Goal: Transaction & Acquisition: Purchase product/service

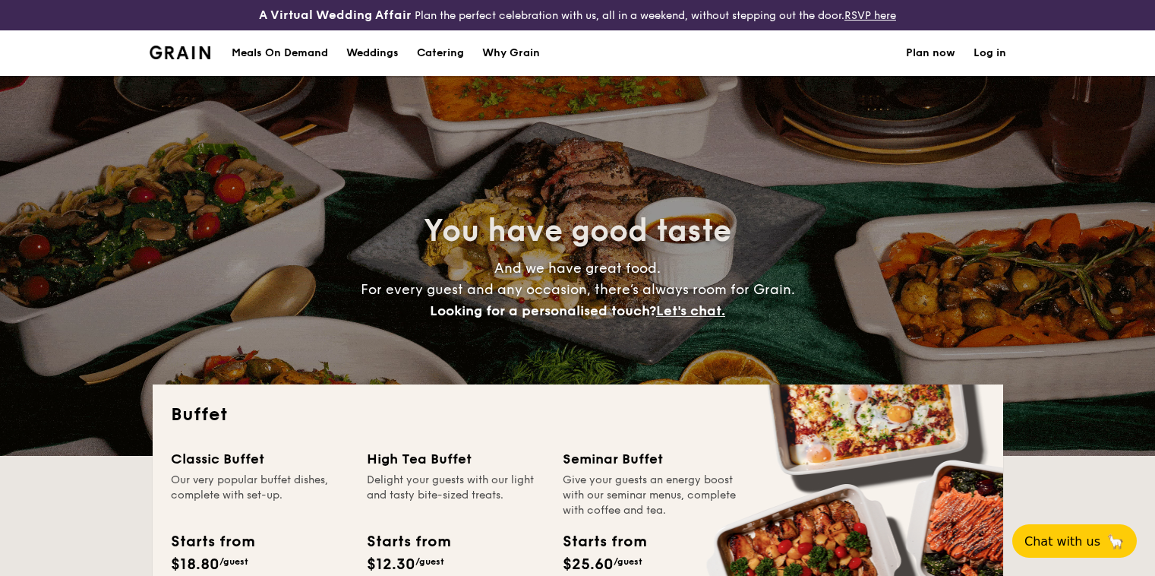
select select
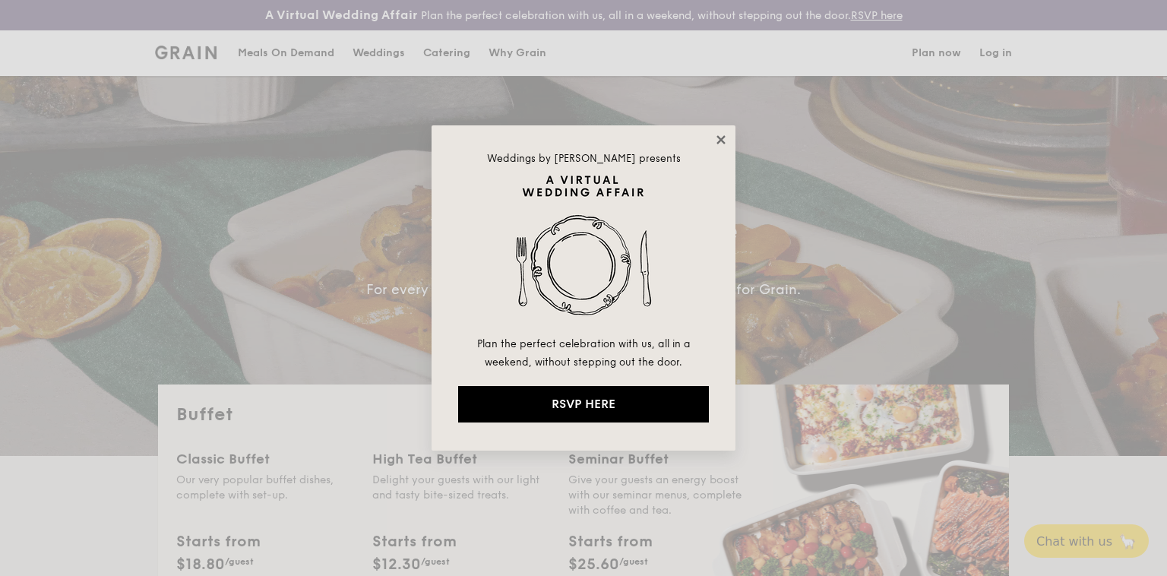
click at [719, 138] on icon at bounding box center [720, 139] width 8 height 8
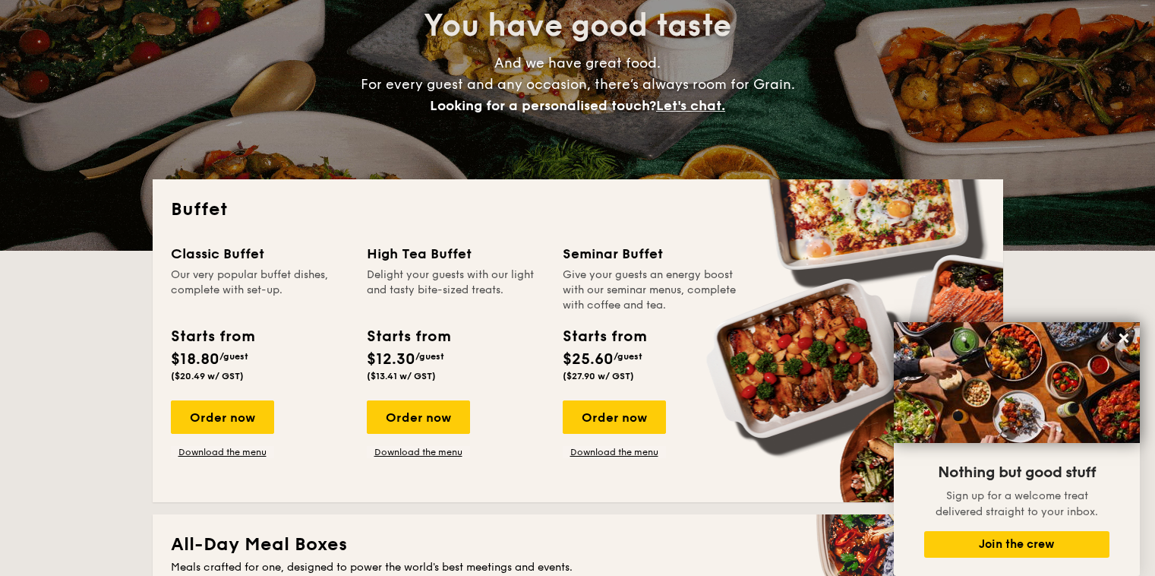
scroll to position [292, 0]
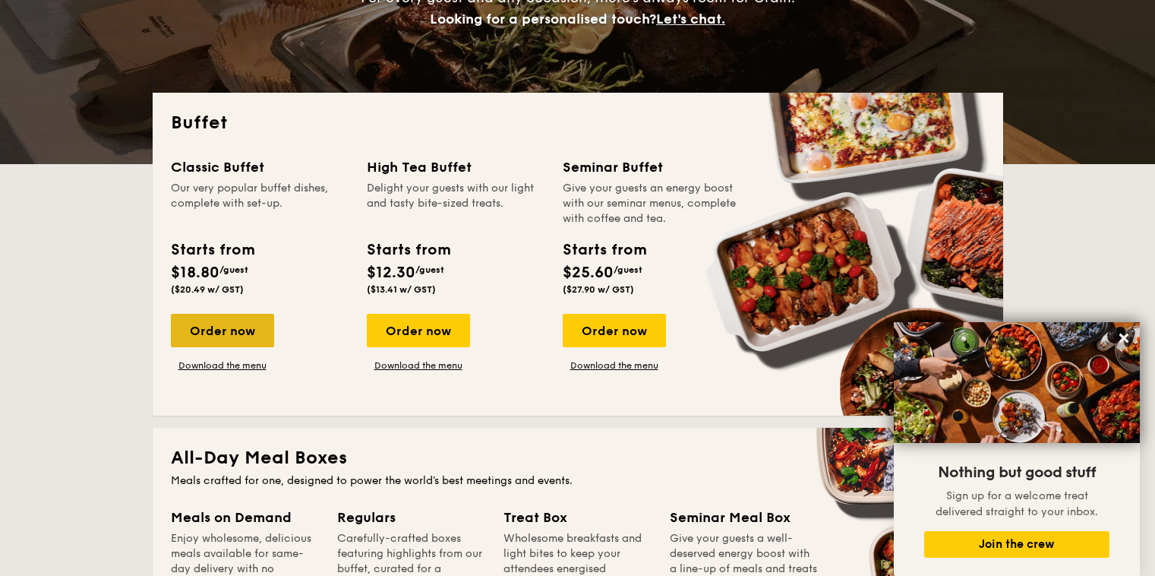
click at [196, 333] on div "Order now" at bounding box center [222, 330] width 103 height 33
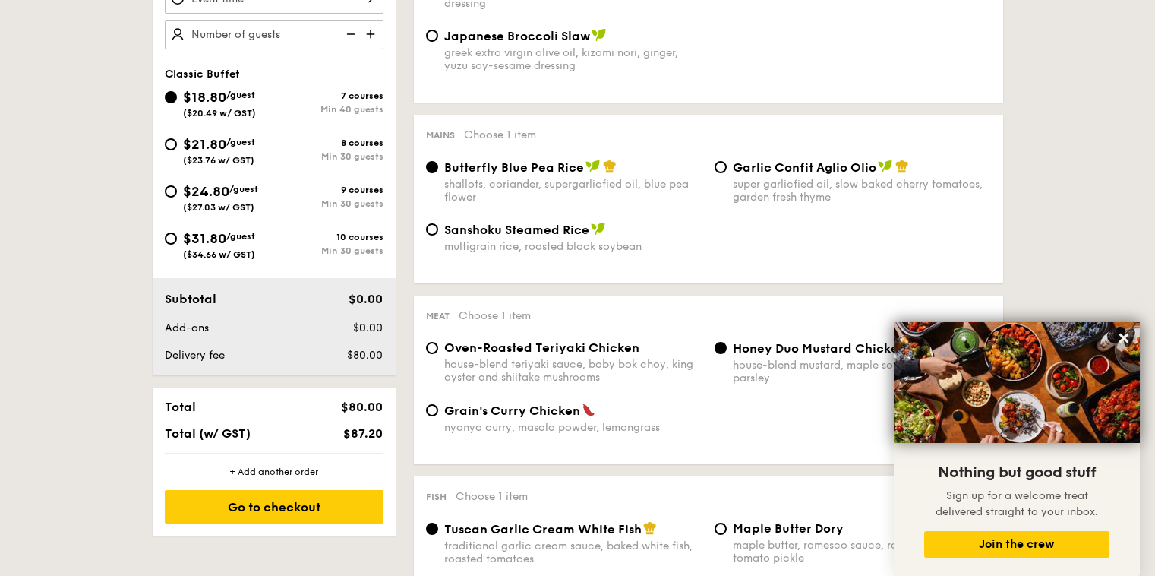
scroll to position [737, 0]
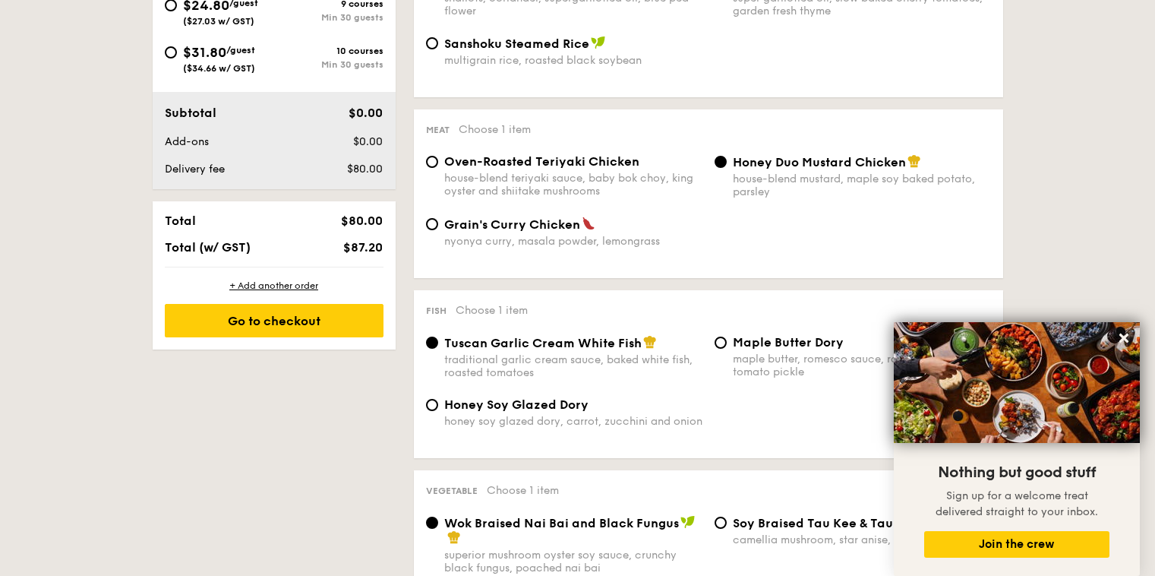
click at [531, 224] on span "Grain's Curry Chicken" at bounding box center [512, 224] width 136 height 14
click at [438, 224] on input "Grain's Curry Chicken nyonya curry, masala powder, lemongrass" at bounding box center [432, 224] width 12 height 12
radio input "true"
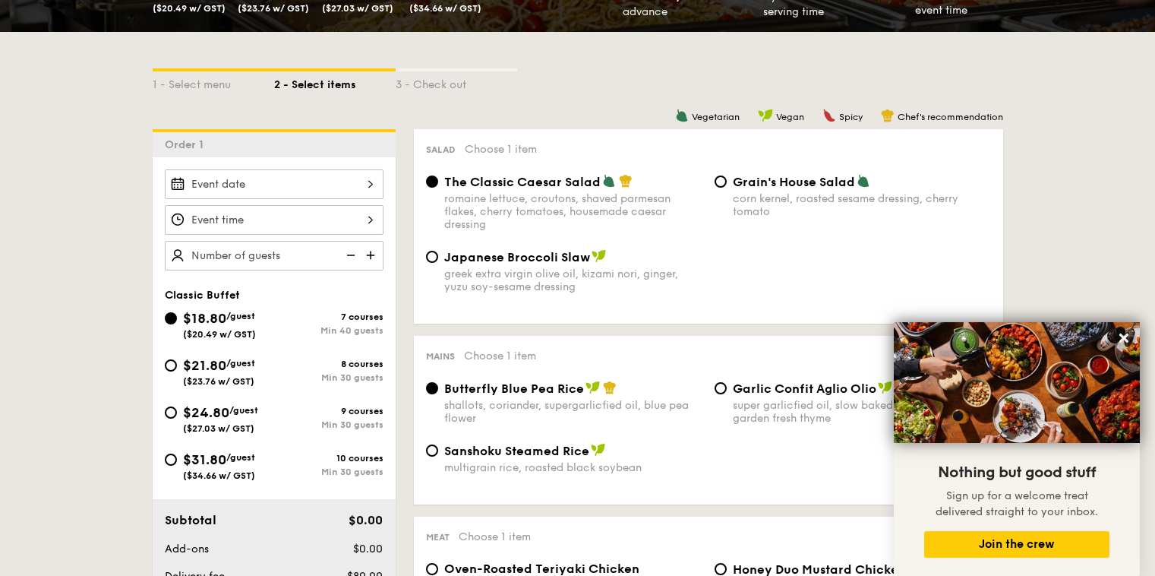
scroll to position [319, 0]
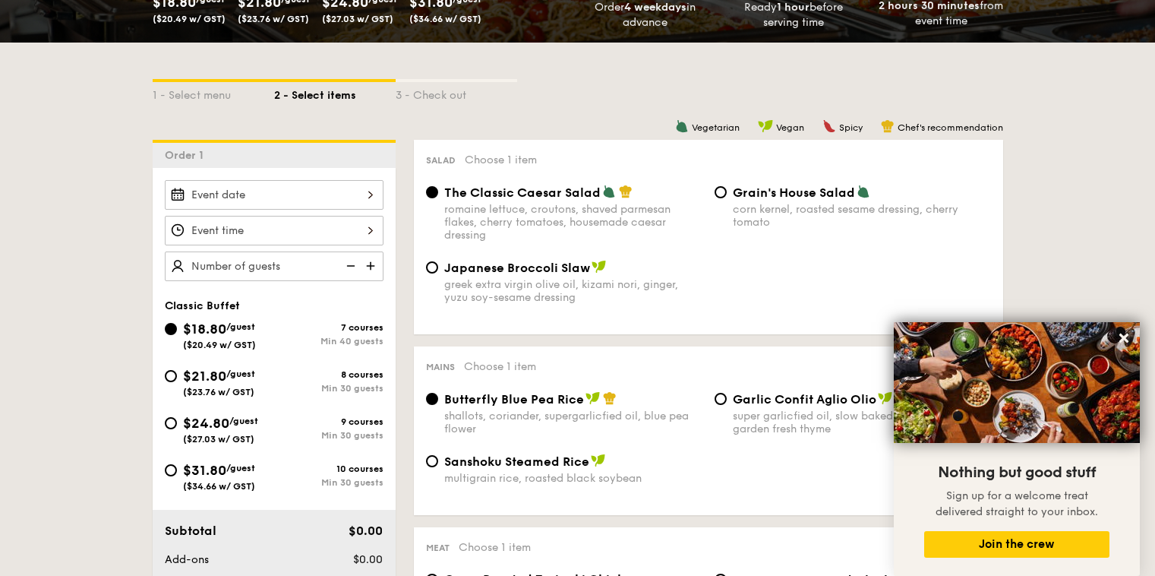
click at [210, 192] on div at bounding box center [274, 195] width 219 height 30
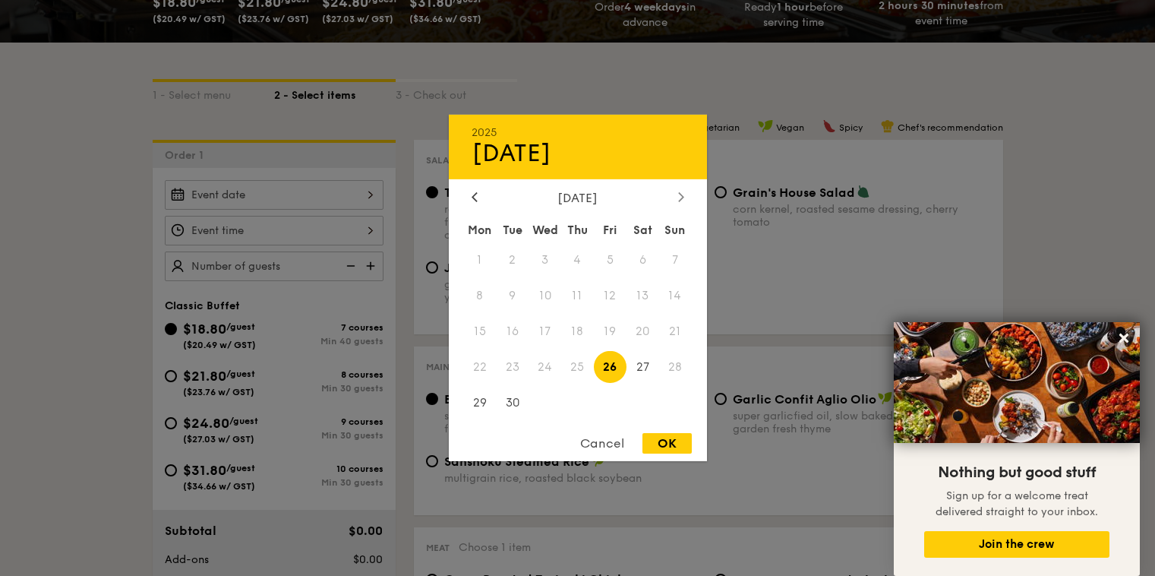
click at [678, 191] on icon at bounding box center [681, 196] width 6 height 10
click at [517, 298] on span "7" at bounding box center [512, 295] width 33 height 33
click at [280, 229] on div at bounding box center [577, 288] width 1155 height 576
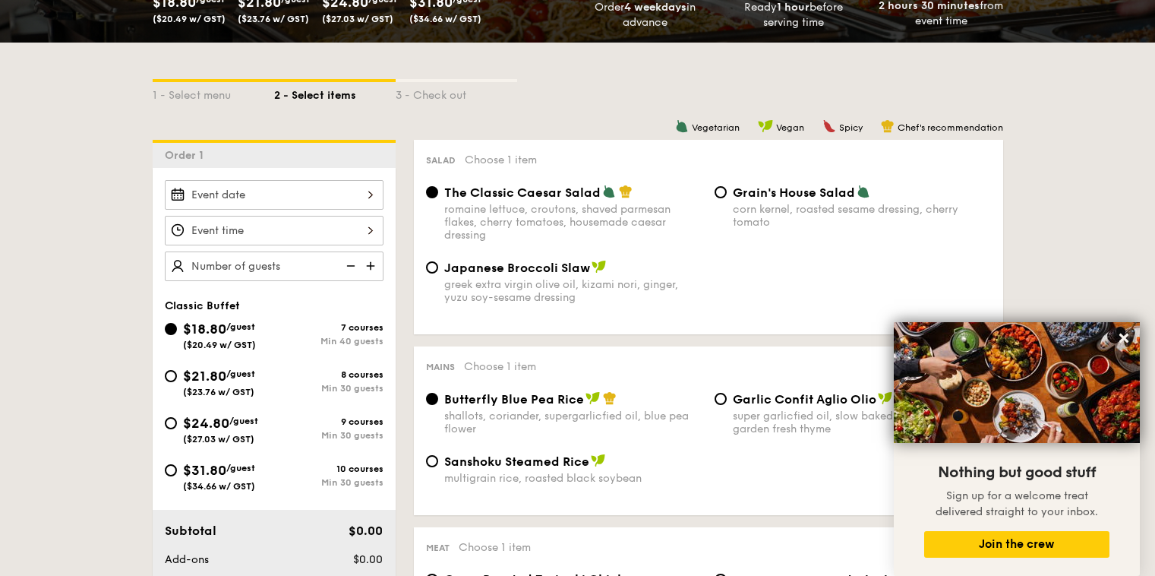
click at [302, 233] on div "12 1 2 3 4 5 6 7 8 9 10 11 00 15 30 45 am pm Cancel OK" at bounding box center [274, 231] width 219 height 30
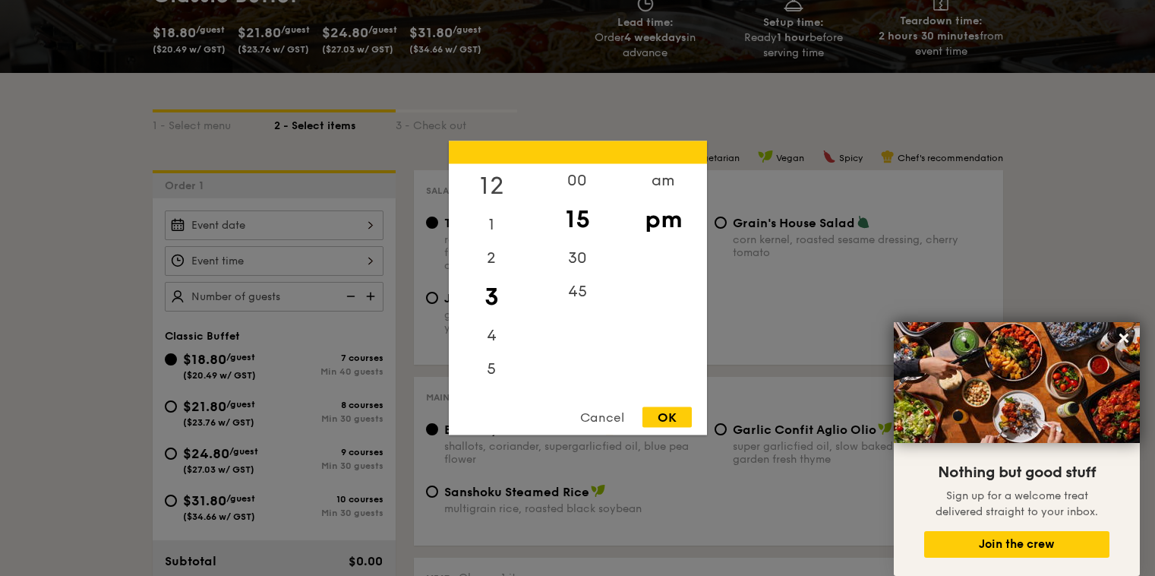
scroll to position [321, 0]
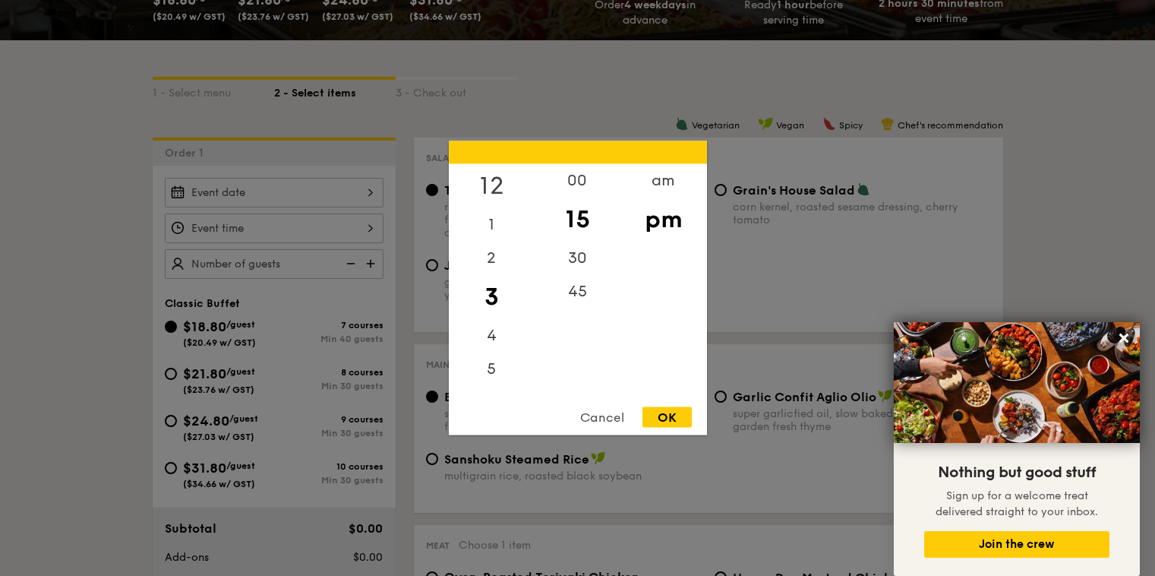
click at [503, 185] on div "12" at bounding box center [492, 186] width 86 height 44
click at [498, 375] on div "11" at bounding box center [492, 378] width 86 height 33
click at [487, 377] on div "11" at bounding box center [492, 378] width 86 height 33
click at [588, 180] on div "00" at bounding box center [578, 186] width 86 height 44
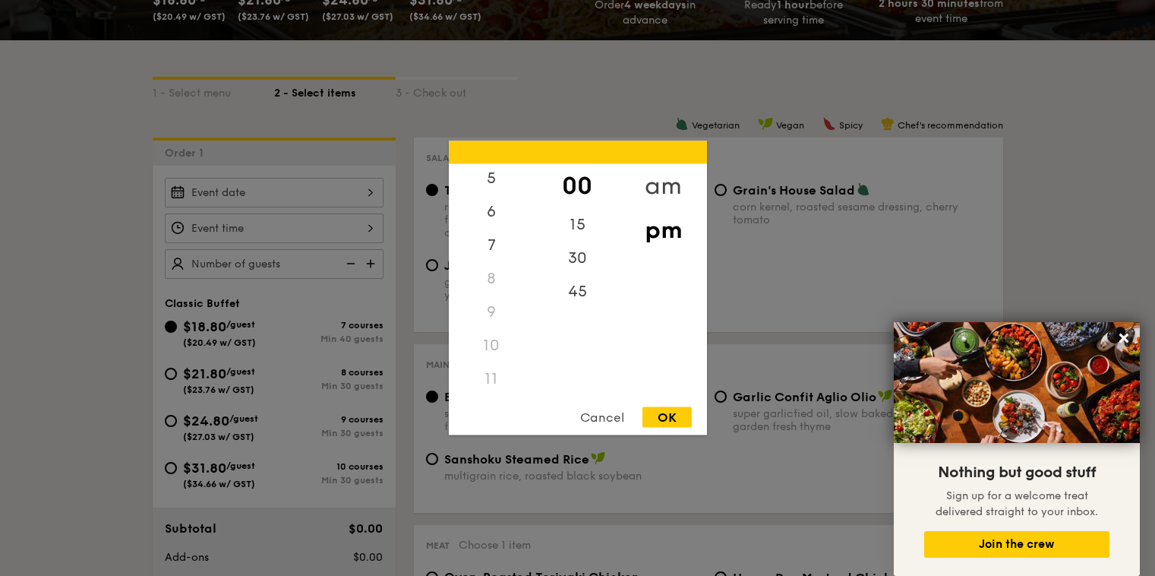
click at [662, 184] on div "am" at bounding box center [663, 186] width 86 height 44
click at [494, 378] on div "11" at bounding box center [492, 384] width 86 height 44
click at [672, 417] on div "OK" at bounding box center [667, 417] width 49 height 21
type input "11:00AM"
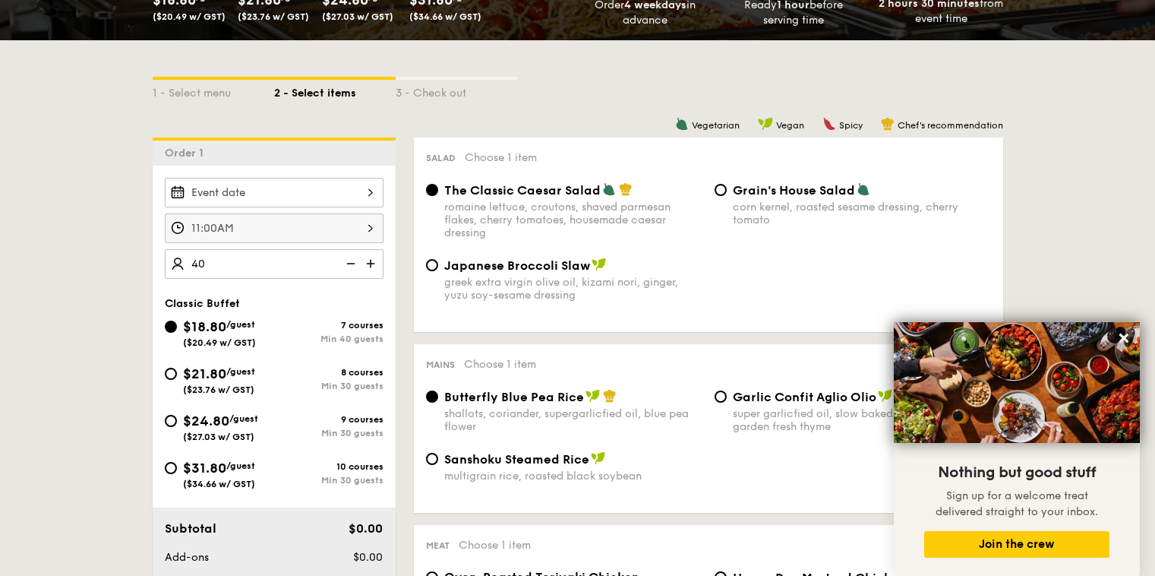
type input "40 guests"
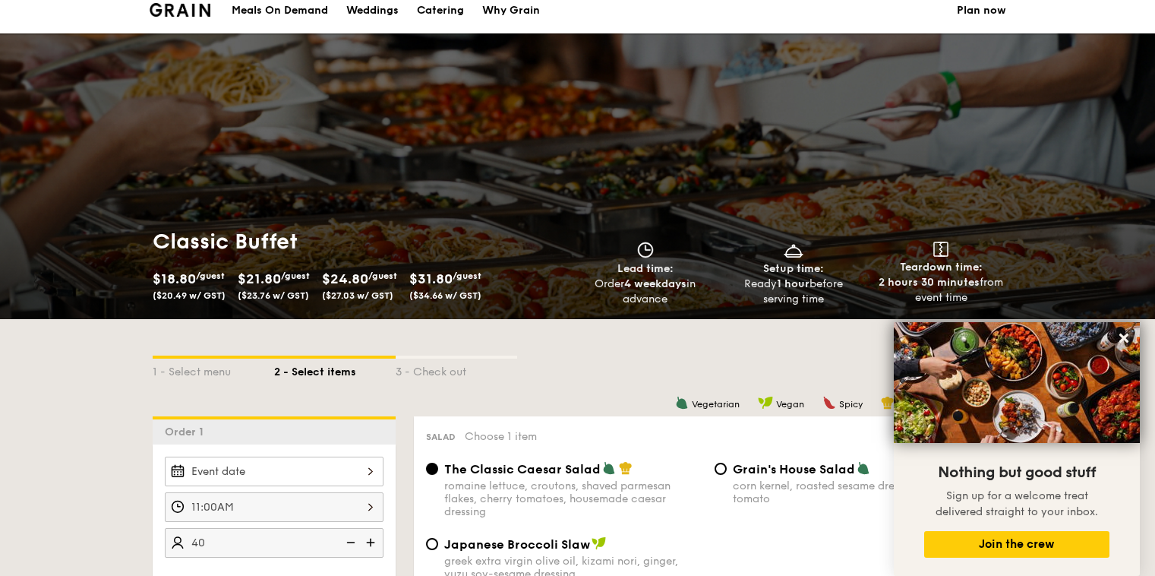
scroll to position [0, 0]
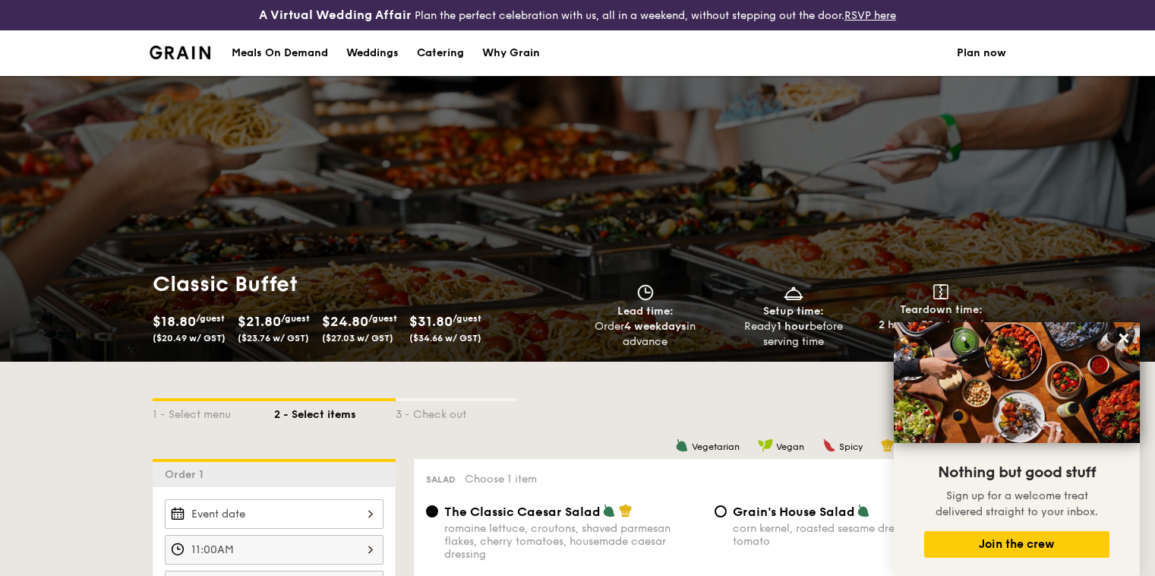
click at [207, 53] on img at bounding box center [181, 53] width 62 height 14
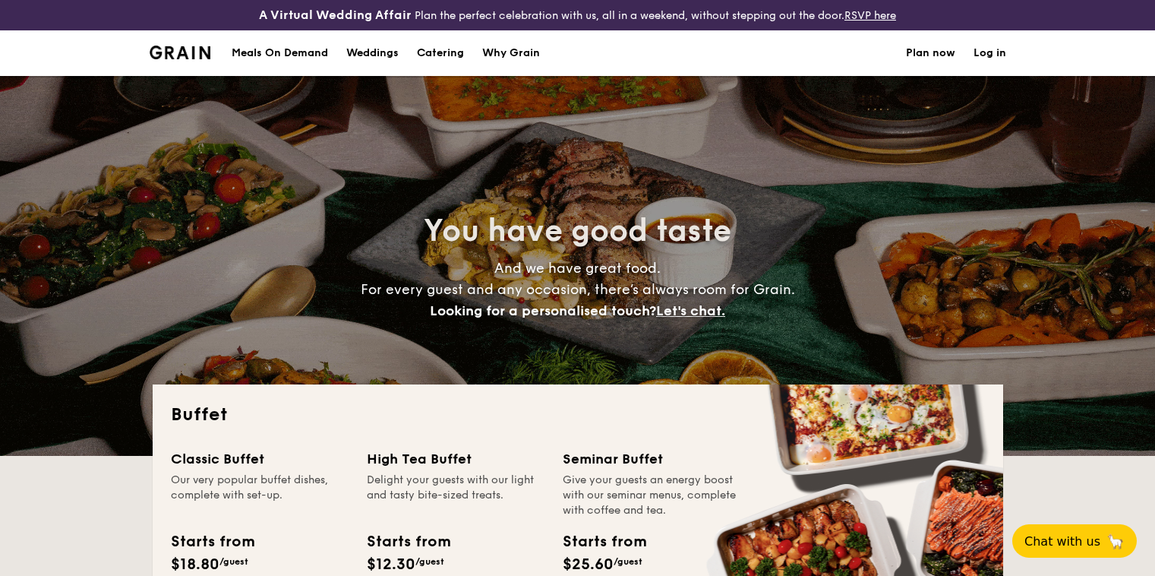
select select
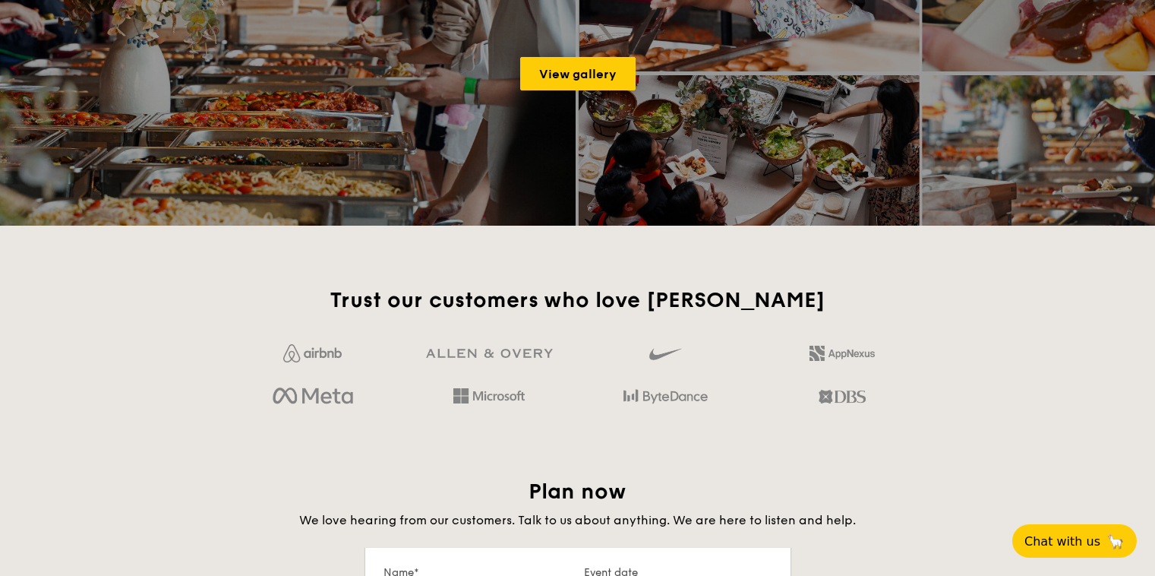
scroll to position [2166, 0]
click at [602, 75] on link "View gallery" at bounding box center [577, 74] width 115 height 33
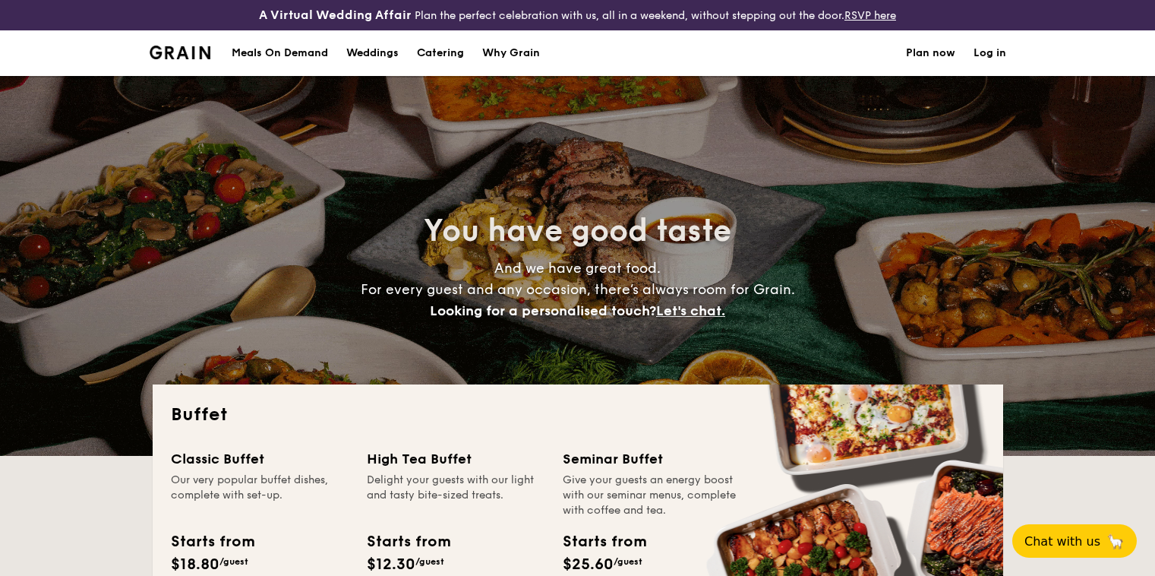
select select
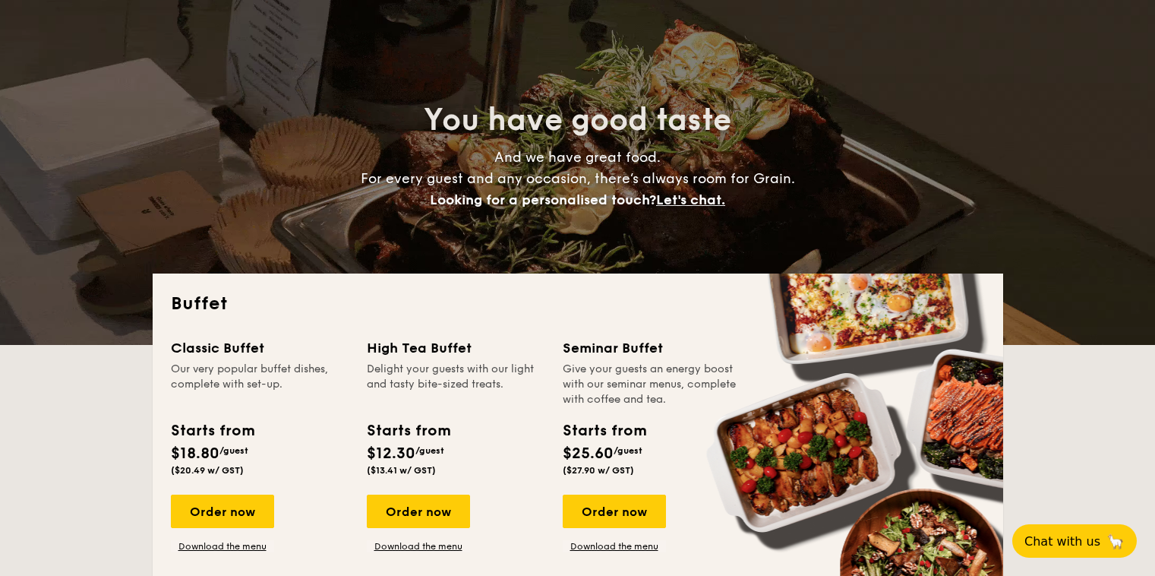
scroll to position [262, 0]
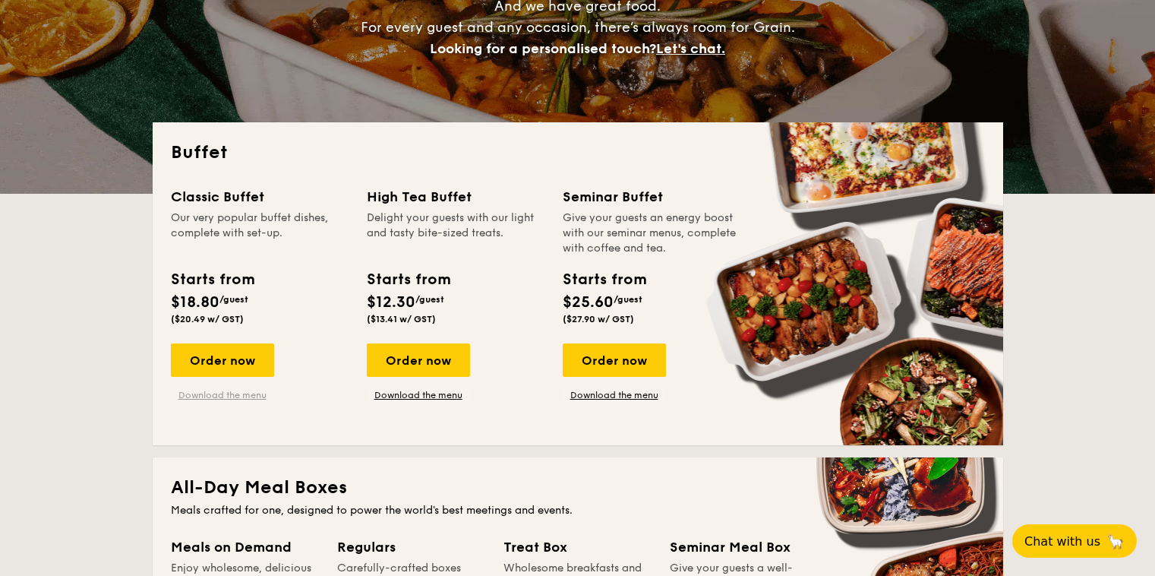
click at [245, 396] on link "Download the menu" at bounding box center [222, 395] width 103 height 12
